Goal: Use online tool/utility

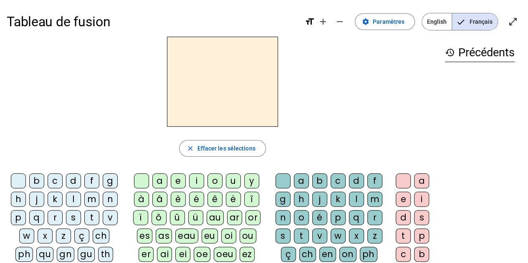
click at [92, 199] on div "m" at bounding box center [91, 199] width 15 height 15
click at [158, 180] on div "a" at bounding box center [159, 181] width 15 height 15
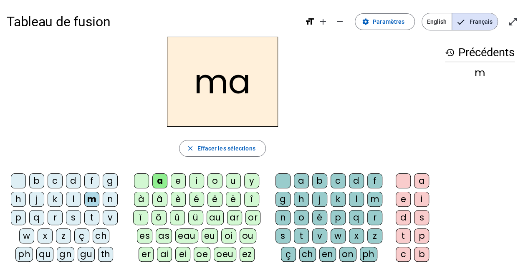
click at [71, 196] on div "l" at bounding box center [73, 199] width 15 height 15
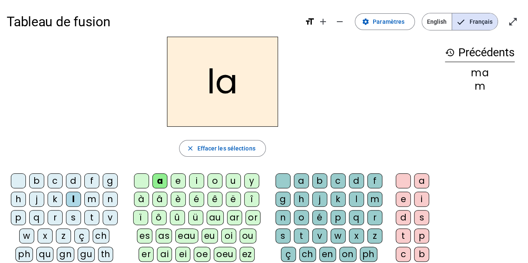
click at [177, 183] on div "e" at bounding box center [178, 181] width 15 height 15
click at [69, 181] on div "d" at bounding box center [73, 181] width 15 height 15
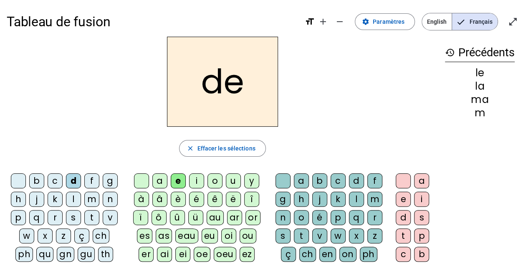
click at [232, 181] on div "u" at bounding box center [233, 181] width 15 height 15
click at [93, 216] on div "t" at bounding box center [91, 217] width 15 height 15
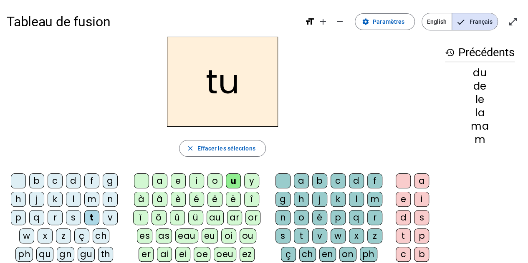
click at [161, 180] on div "a" at bounding box center [159, 181] width 15 height 15
click at [177, 182] on div "e" at bounding box center [178, 181] width 15 height 15
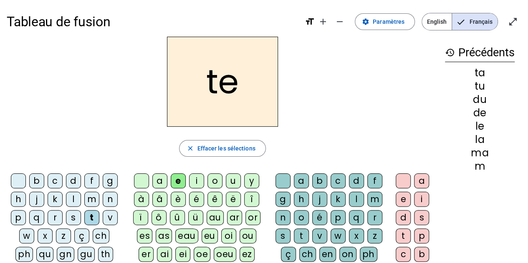
click at [88, 198] on div "m" at bounding box center [91, 199] width 15 height 15
